Goal: Transaction & Acquisition: Purchase product/service

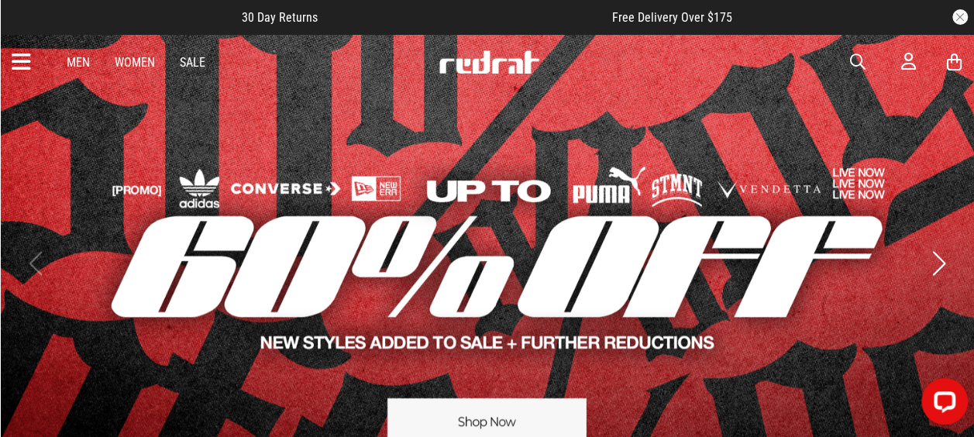
click at [204, 60] on link "Sale" at bounding box center [193, 62] width 26 height 15
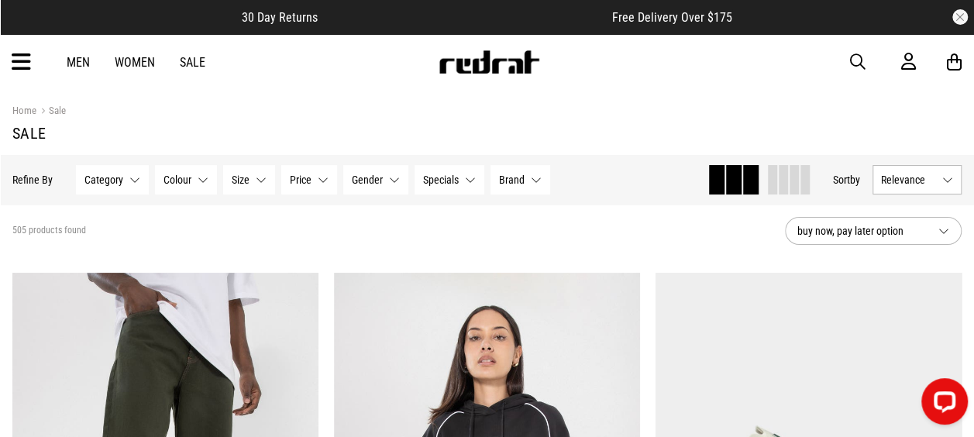
click at [933, 184] on span "Relevance" at bounding box center [908, 180] width 55 height 12
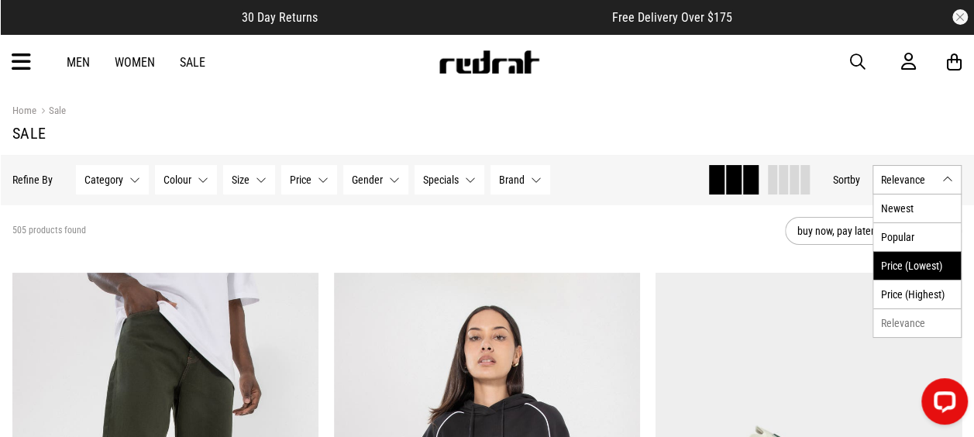
click at [913, 265] on li "Price (Lowest)" at bounding box center [917, 265] width 88 height 29
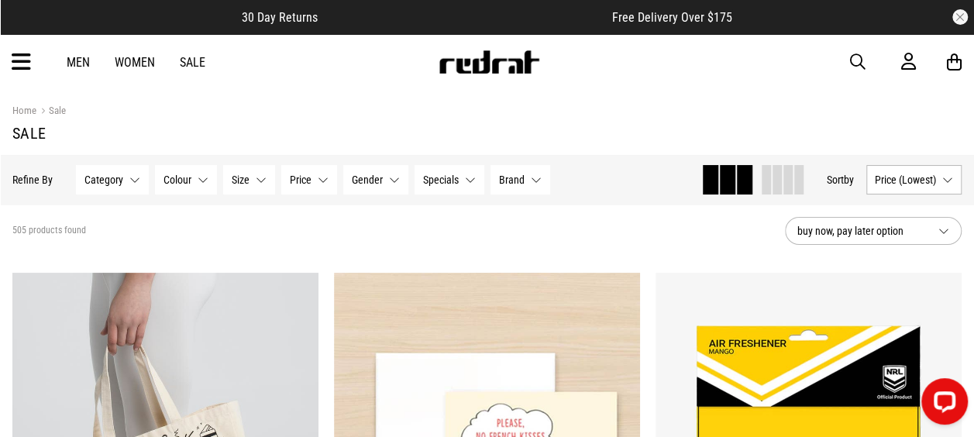
click at [378, 177] on span "Gender" at bounding box center [367, 180] width 31 height 12
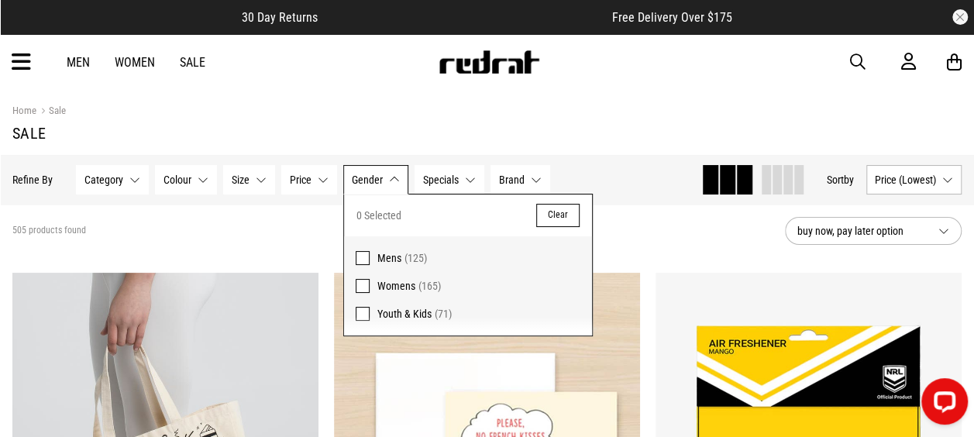
click at [379, 253] on span "Mens" at bounding box center [389, 258] width 24 height 12
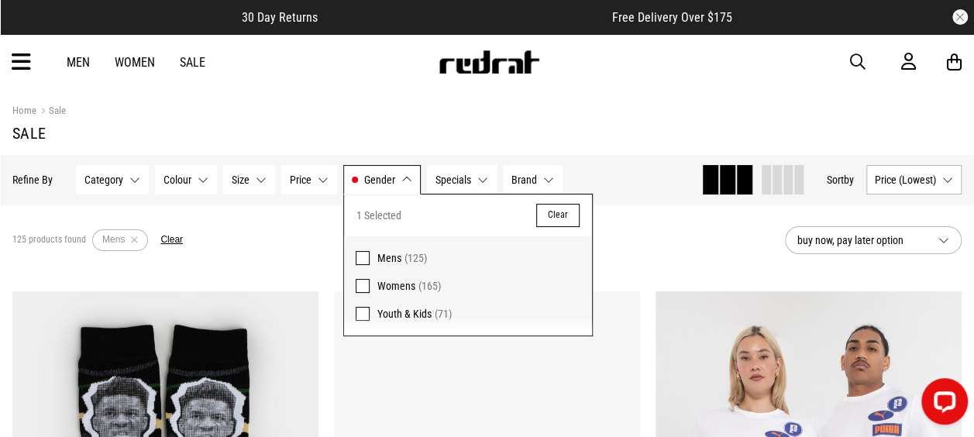
click at [654, 218] on div "125 products found Active Filters Mens Clear" at bounding box center [392, 240] width 760 height 46
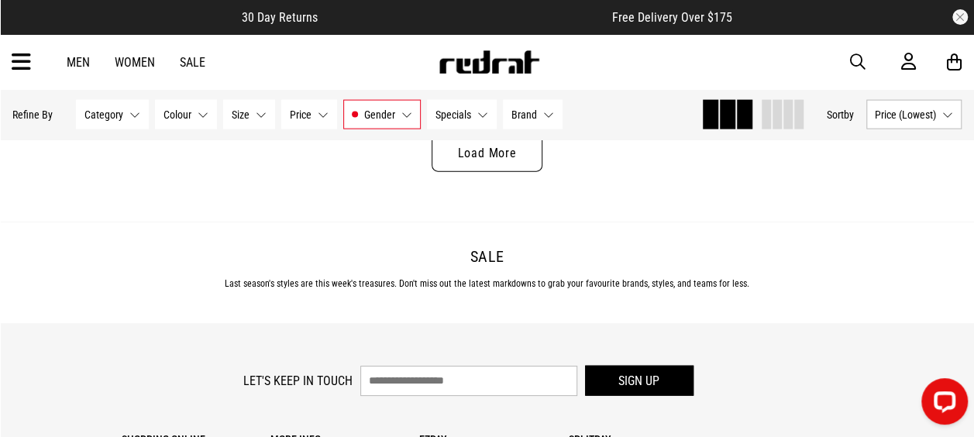
scroll to position [4582, 0]
